Goal: Task Accomplishment & Management: Complete application form

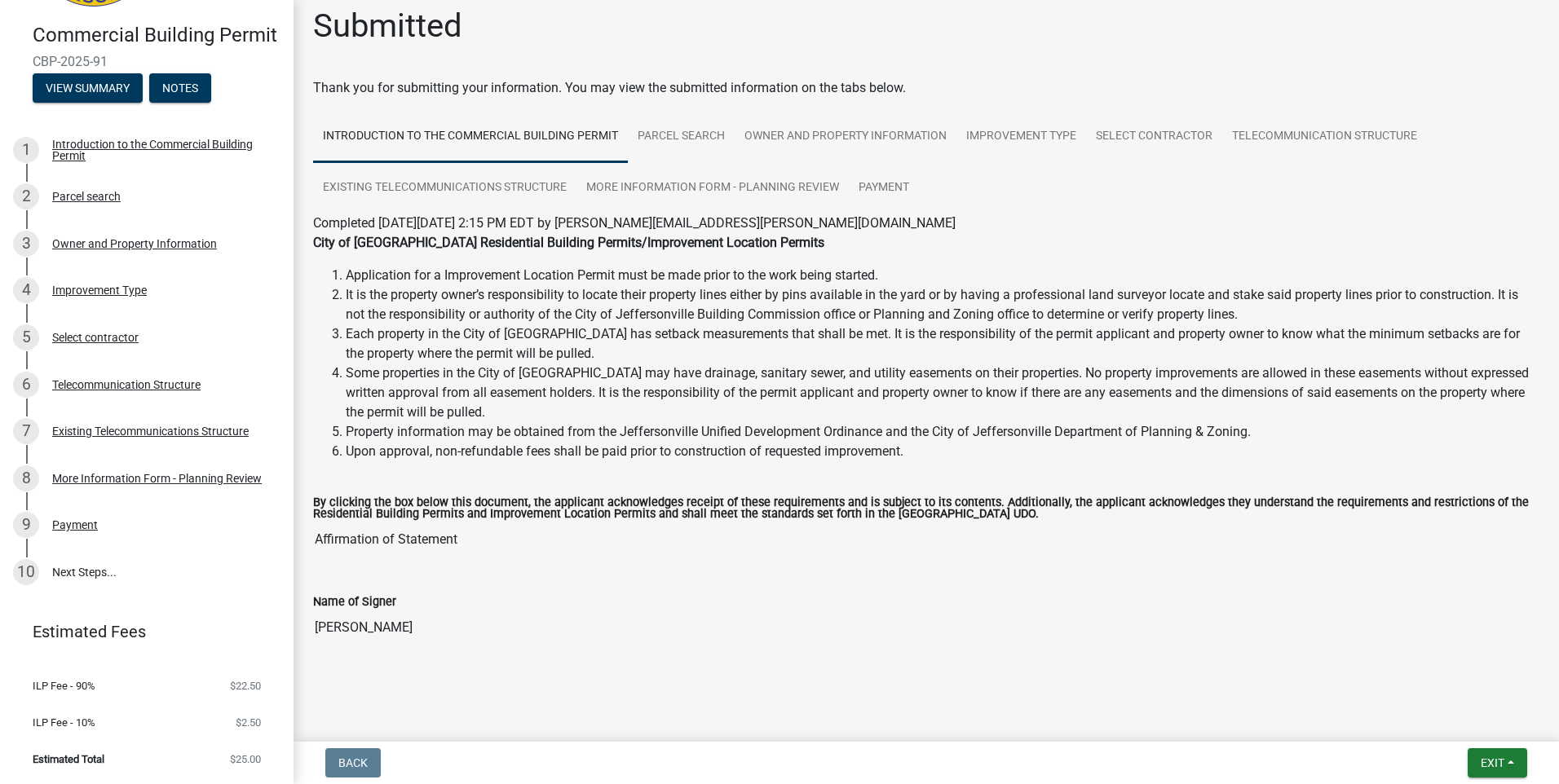
scroll to position [18, 0]
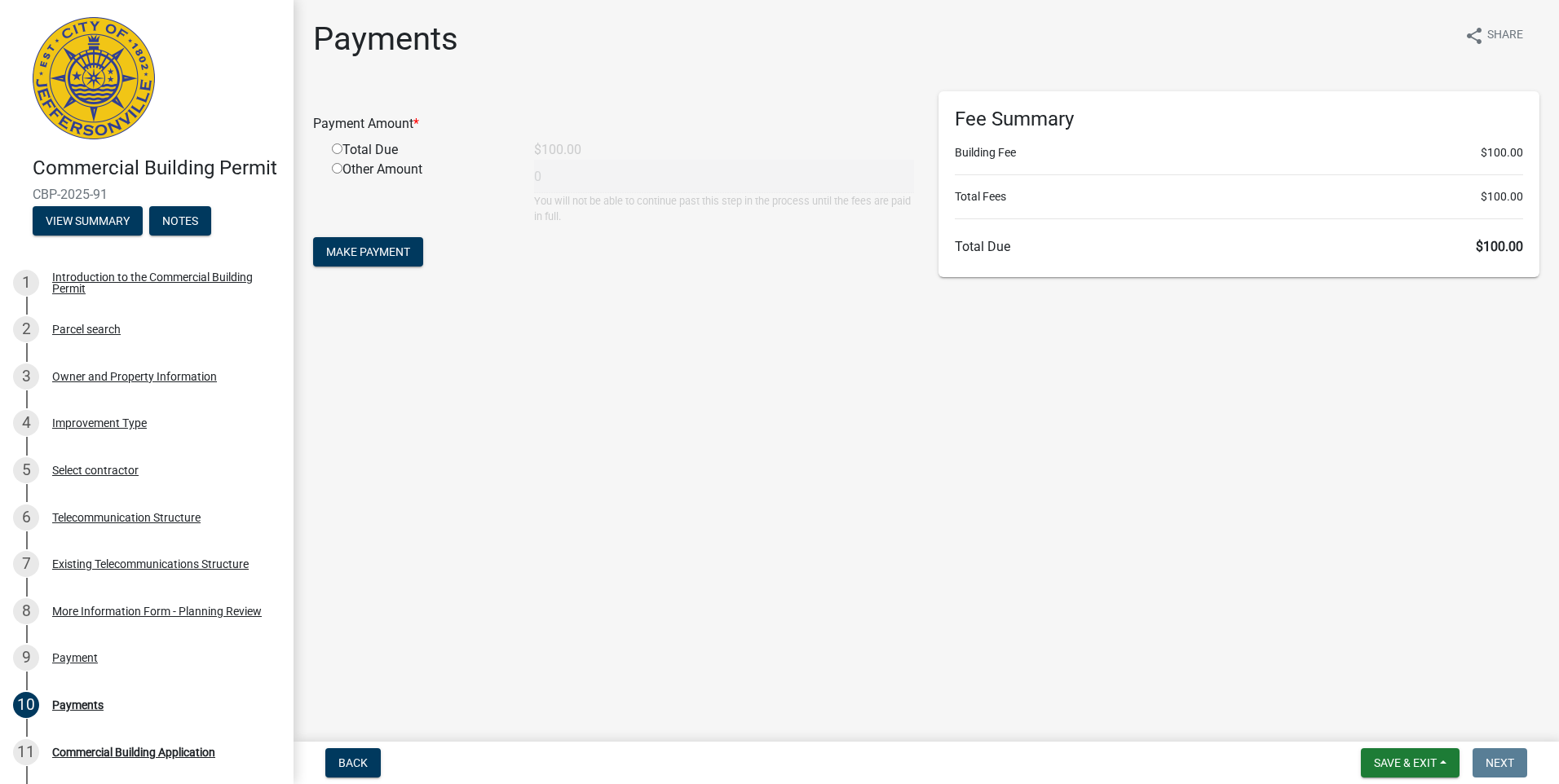
click at [336, 149] on input "radio" at bounding box center [337, 148] width 11 height 11
radio input "true"
type input "100"
click at [355, 244] on button "Make Payment" at bounding box center [368, 252] width 110 height 29
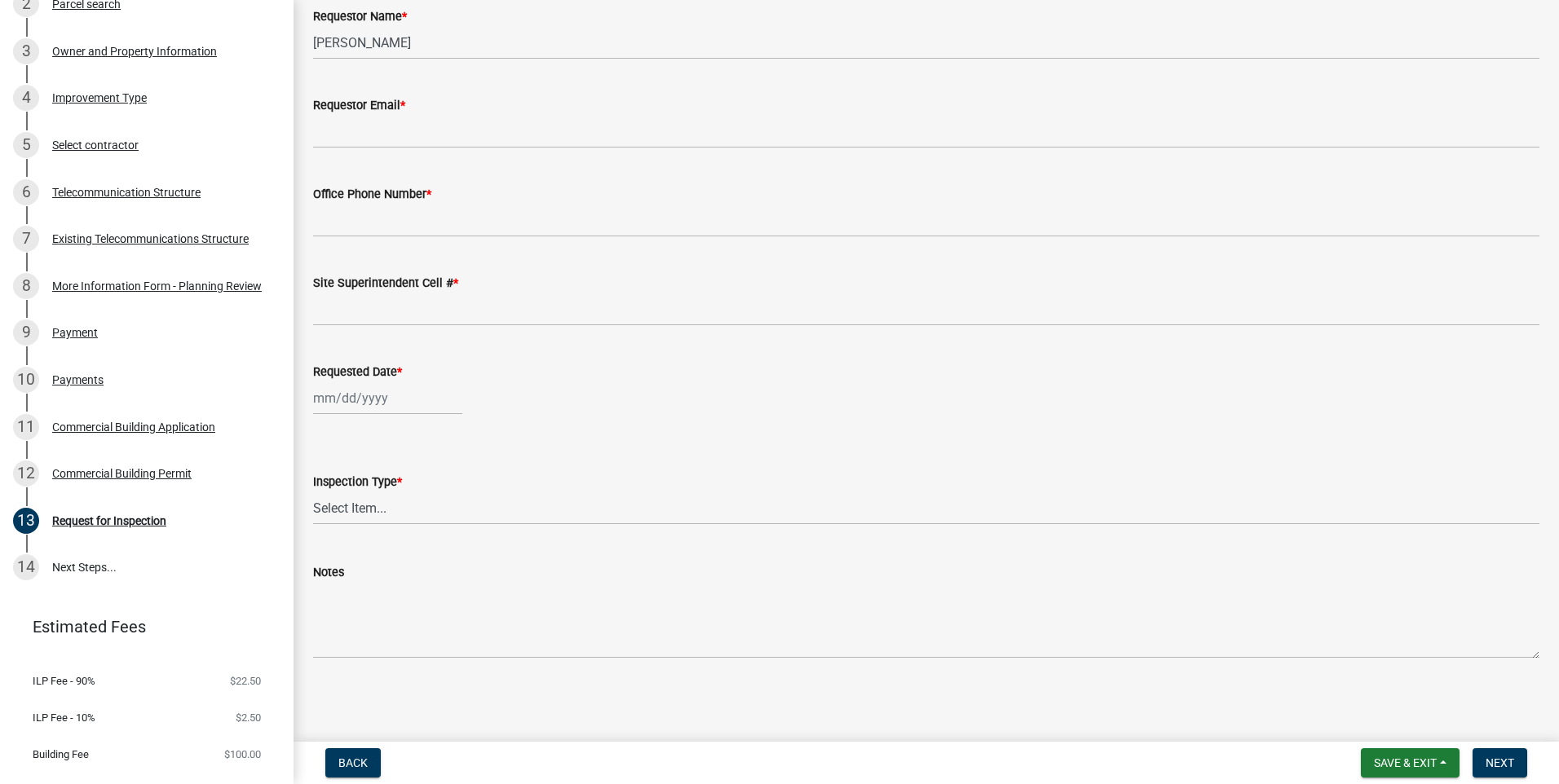
scroll to position [380, 0]
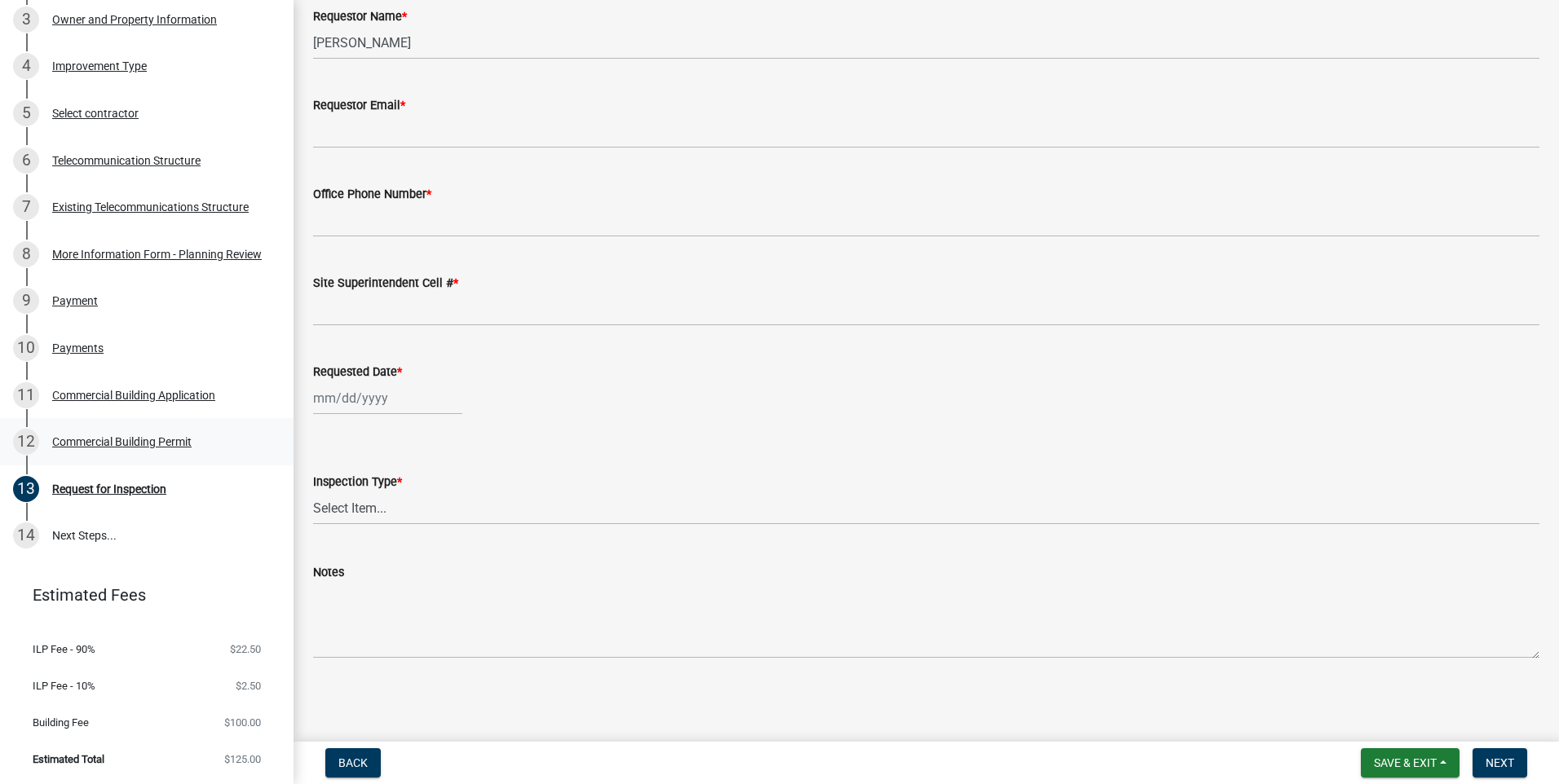
click at [188, 445] on div "Commercial Building Permit" at bounding box center [122, 442] width 139 height 12
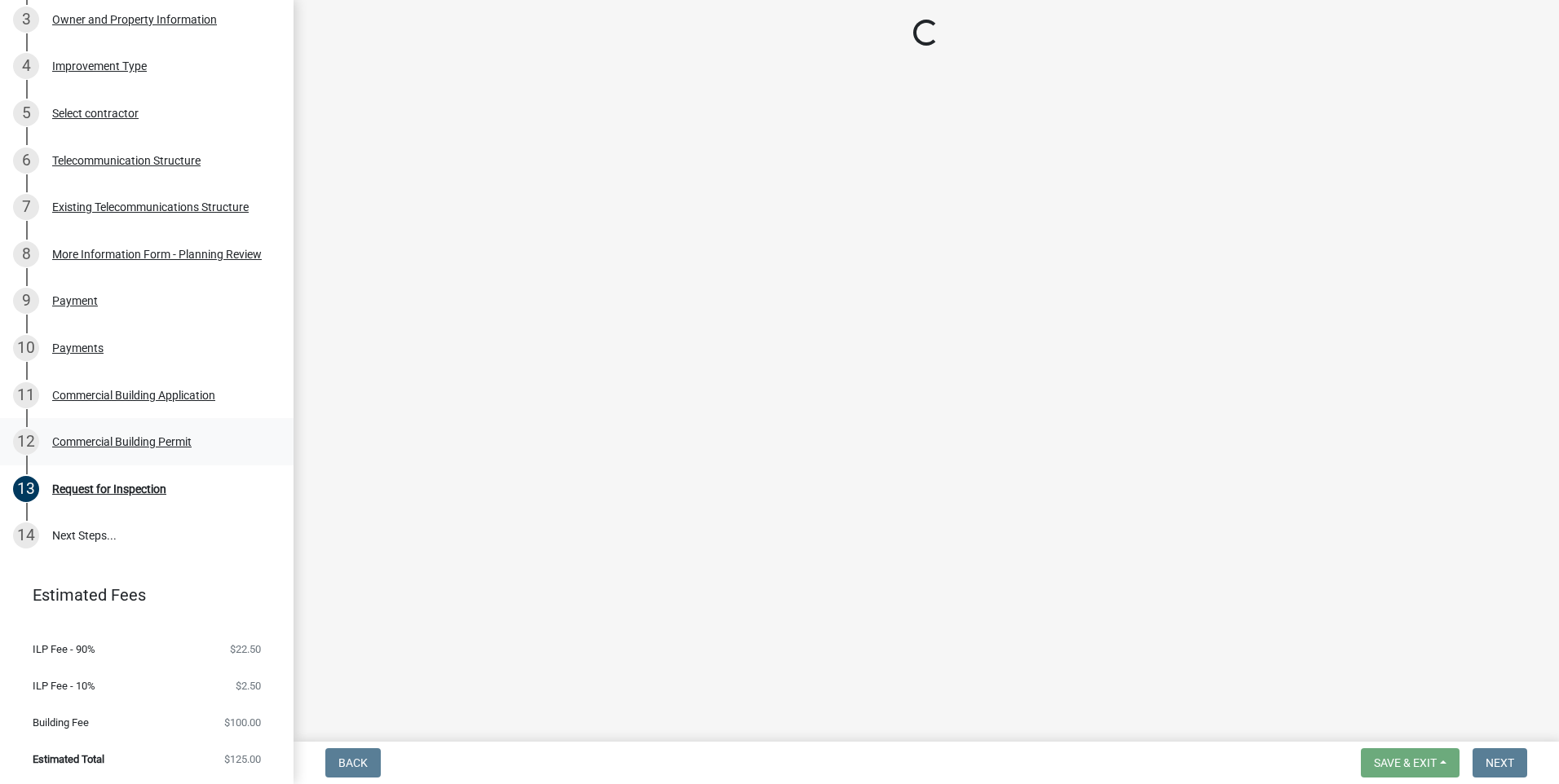
scroll to position [0, 0]
